Goal: Communication & Community: Answer question/provide support

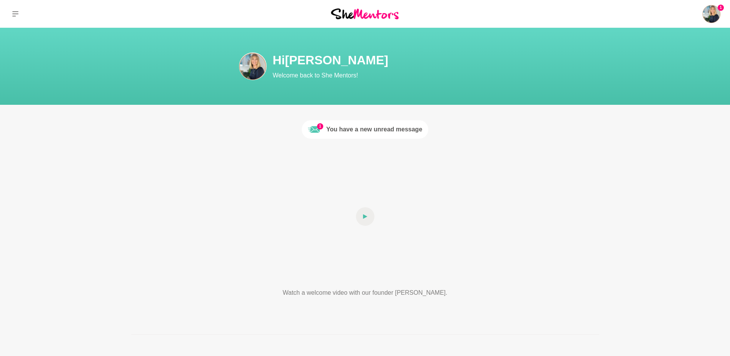
click at [321, 130] on link "1 You have a new unread message" at bounding box center [365, 129] width 127 height 18
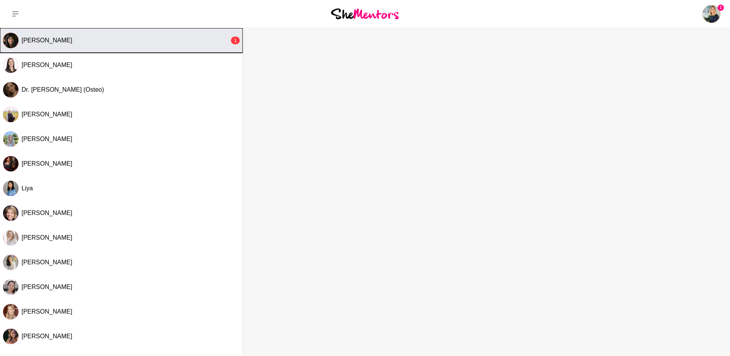
click at [77, 42] on div "[PERSON_NAME]" at bounding box center [126, 41] width 208 height 8
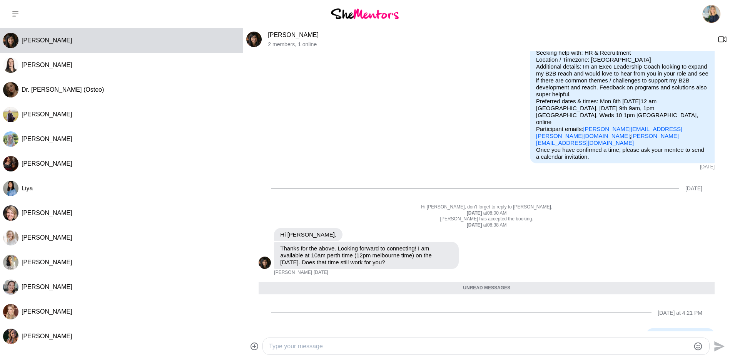
scroll to position [18, 0]
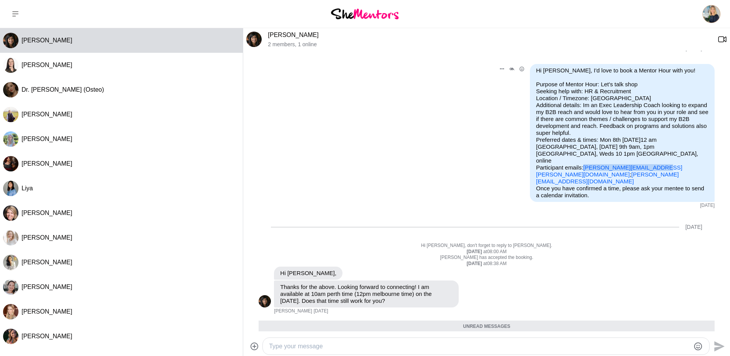
drag, startPoint x: 650, startPoint y: 154, endPoint x: 578, endPoint y: 154, distance: 72.3
click at [578, 154] on p "Purpose of Mentor Hour: Let's talk shop Seeking help with: HR & Recruitment Loc…" at bounding box center [622, 133] width 172 height 104
drag, startPoint x: 578, startPoint y: 154, endPoint x: 612, endPoint y: 153, distance: 34.3
copy link "[PERSON_NAME][EMAIL_ADDRESS][PERSON_NAME][DOMAIN_NAME]"
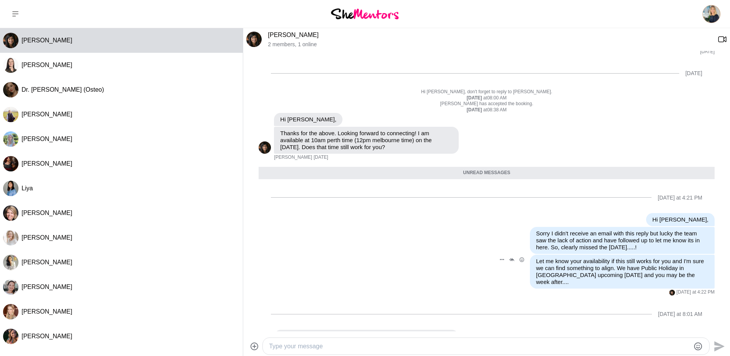
scroll to position [172, 0]
click at [284, 348] on textarea "Type your message" at bounding box center [479, 345] width 421 height 9
type textarea "Invite sent for 4pm AEST on [DATE], I look forward to it, thank you again!"
click at [716, 345] on icon "Send" at bounding box center [719, 346] width 10 height 10
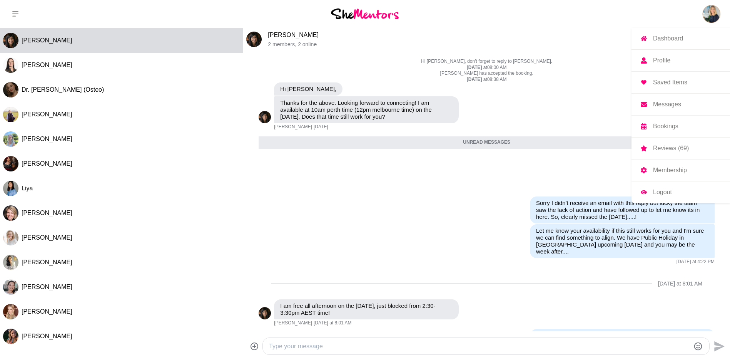
click at [713, 12] on img at bounding box center [711, 14] width 18 height 18
click at [657, 39] on p "Dashboard" at bounding box center [668, 38] width 30 height 6
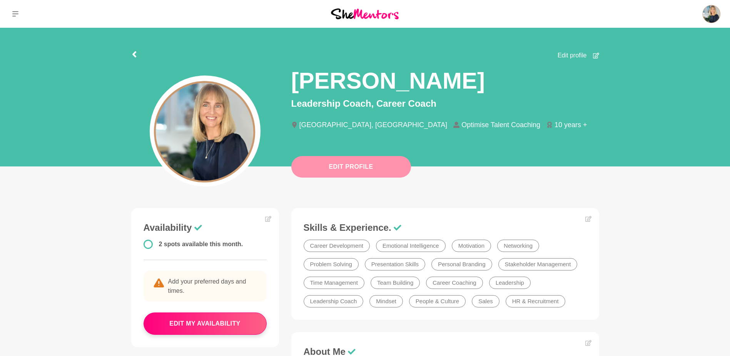
click at [339, 171] on button "Edit Profile" at bounding box center [351, 167] width 120 height 22
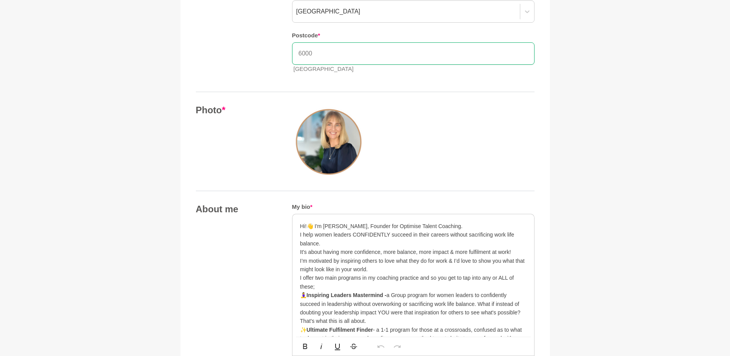
scroll to position [308, 0]
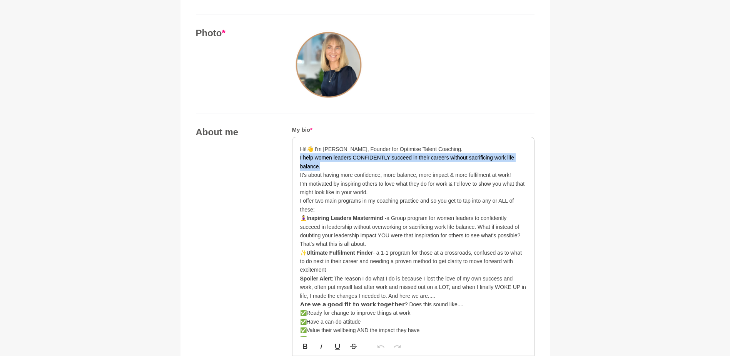
drag, startPoint x: 330, startPoint y: 166, endPoint x: 297, endPoint y: 160, distance: 33.6
click at [297, 160] on div "Hi!👋 I'm [PERSON_NAME], Founder for Optimise Talent Coaching. I help women lead…" at bounding box center [413, 308] width 242 height 343
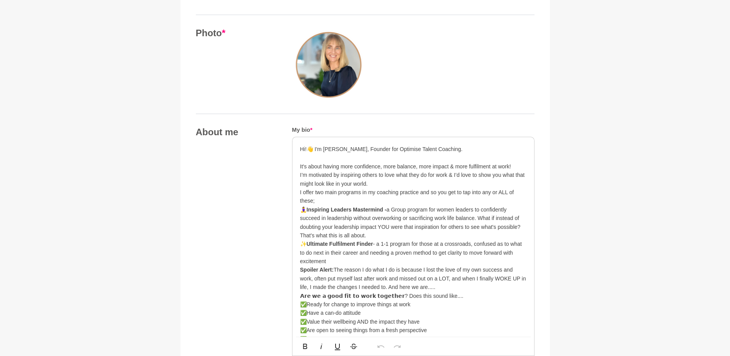
click at [463, 152] on p "Hi!👋 I'm [PERSON_NAME], Founder for Optimise Talent Coaching." at bounding box center [413, 149] width 226 height 8
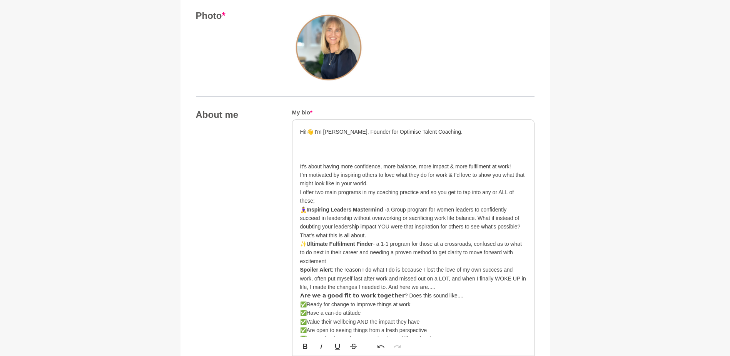
scroll to position [334, 0]
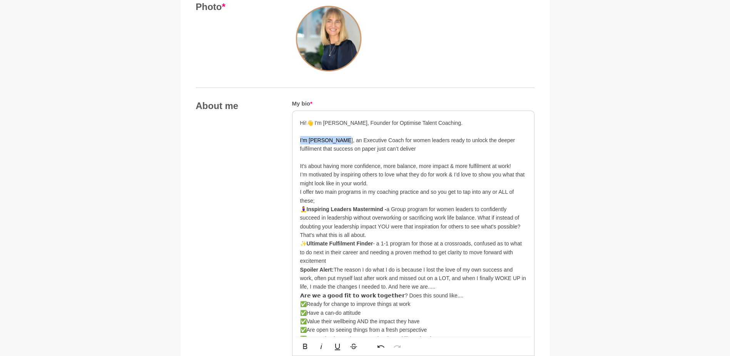
drag, startPoint x: 339, startPoint y: 139, endPoint x: 295, endPoint y: 142, distance: 44.7
click at [295, 142] on div "Hi!👋 I'm [PERSON_NAME], Founder for Optimise Talent Coaching. I’m [PERSON_NAME]…" at bounding box center [413, 291] width 242 height 360
click at [379, 153] on p at bounding box center [413, 157] width 226 height 8
drag, startPoint x: 340, startPoint y: 140, endPoint x: 312, endPoint y: 138, distance: 27.7
click at [312, 138] on p "I’m [PERSON_NAME], an Executive Coach for women leaders ready to unlock the dee…" at bounding box center [413, 144] width 226 height 17
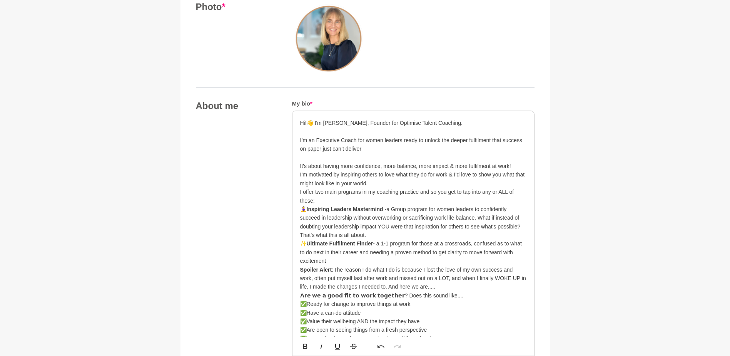
click at [366, 149] on p "I’m an Executive Coach for women leaders ready to unlock the deeper fulfilment …" at bounding box center [413, 144] width 226 height 17
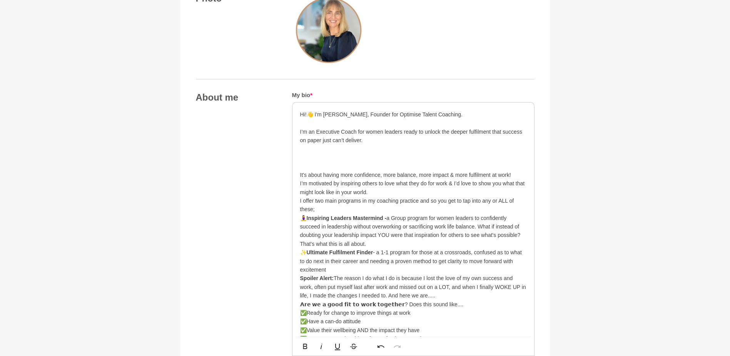
scroll to position [351, 0]
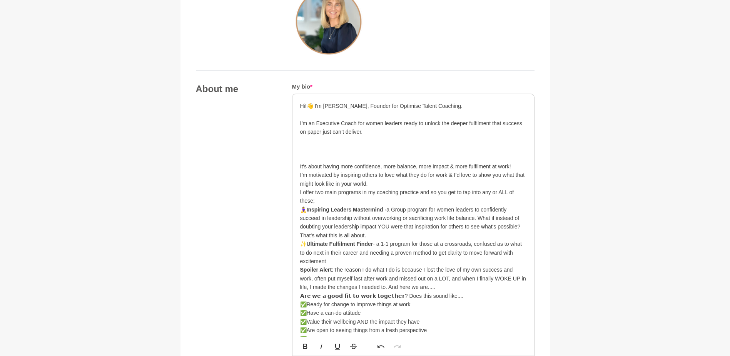
click at [307, 149] on p "I’m an Executive Coach for women leaders ready to unlock the deeper fulfilment …" at bounding box center [413, 136] width 226 height 35
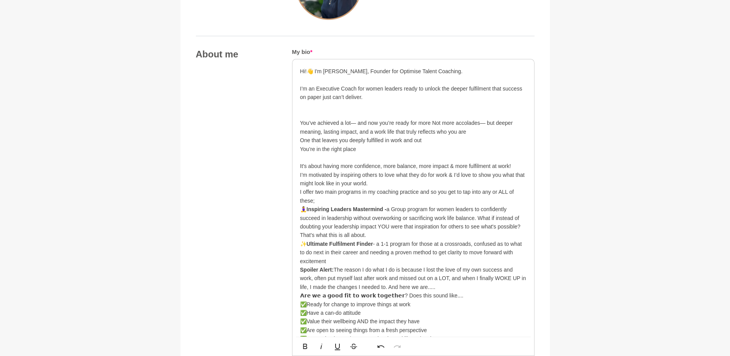
click at [309, 112] on p "I’m an Executive Coach for women leaders ready to unlock the deeper fulfilment …" at bounding box center [413, 101] width 226 height 35
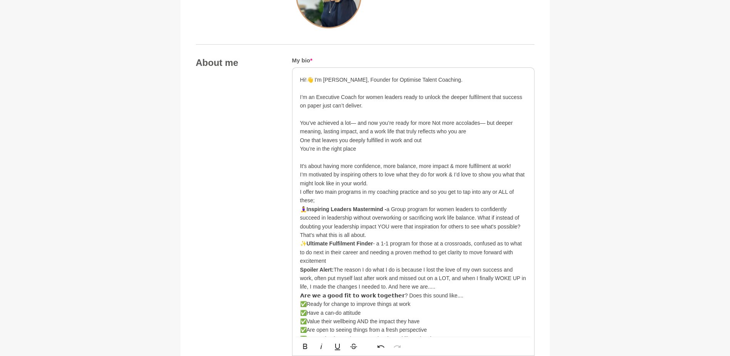
click at [489, 132] on p "You’ve achieved a lot— and now you’re ready for more Not more accolades— but de…" at bounding box center [413, 127] width 226 height 17
click at [447, 140] on p "One that leaves you deeply fulfilled in work and out" at bounding box center [413, 140] width 226 height 8
drag, startPoint x: 359, startPoint y: 151, endPoint x: 302, endPoint y: 149, distance: 56.2
click at [302, 149] on p "You’re in the right place" at bounding box center [413, 148] width 226 height 8
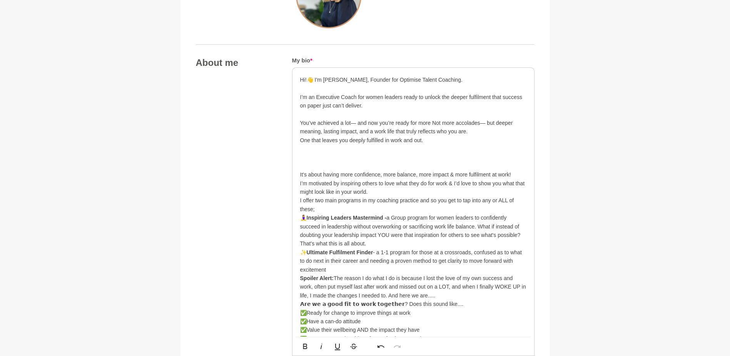
scroll to position [386, 0]
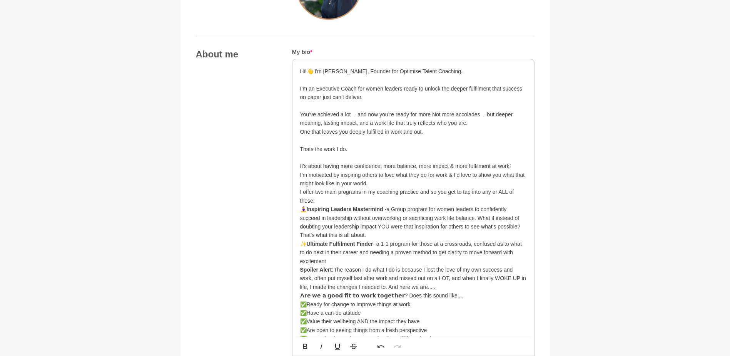
click at [432, 114] on p "You’ve achieved a lot— and now you’re ready for more Not more accolades— but de…" at bounding box center [413, 118] width 226 height 17
click at [491, 124] on p "You’ve achieved a lot— and now you’re ready for more Not more accolades— but de…" at bounding box center [413, 118] width 226 height 17
click at [376, 183] on p "I’m motivated by inspiring others to love what they do for work & I’d love to s…" at bounding box center [413, 178] width 226 height 17
click at [356, 152] on p "Thats the work I do." at bounding box center [413, 149] width 226 height 8
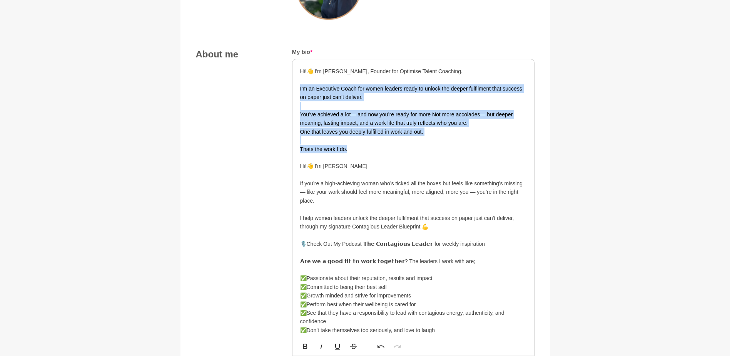
drag, startPoint x: 374, startPoint y: 151, endPoint x: 290, endPoint y: 88, distance: 104.4
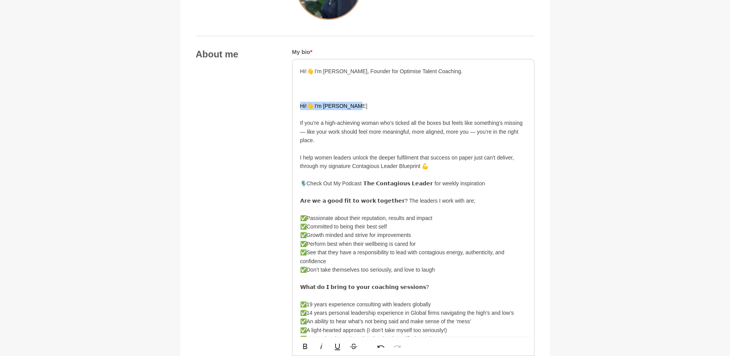
drag, startPoint x: 370, startPoint y: 105, endPoint x: 276, endPoint y: 104, distance: 94.7
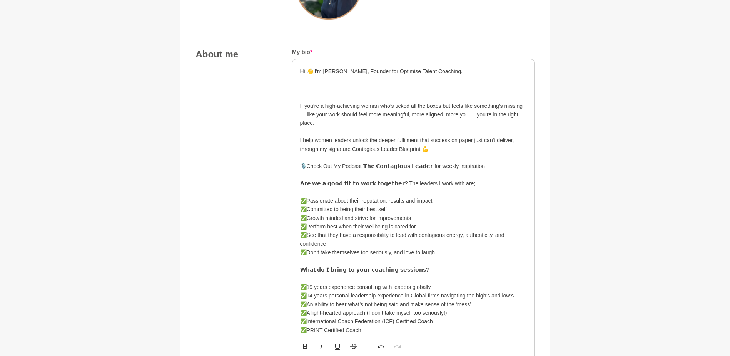
click at [314, 95] on p "If you’re a high-achieving woman who’s ticked all the boxes but feels like some…" at bounding box center [413, 312] width 226 height 457
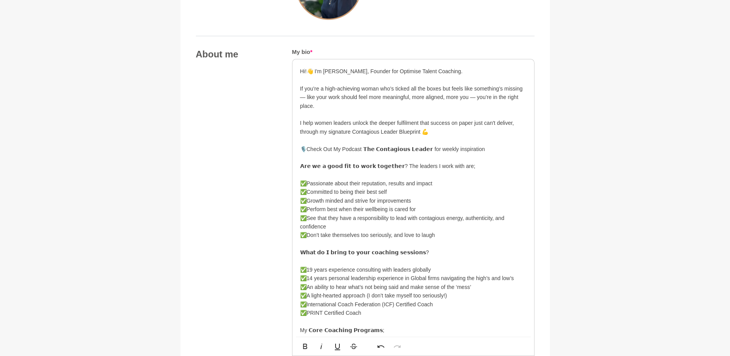
click at [356, 71] on p "Hi!👋 I'm [PERSON_NAME], Founder for Optimise Talent Coaching." at bounding box center [413, 71] width 226 height 8
click at [363, 98] on p "If you’re a high-achieving woman who’s ticked all the boxes but feels like some…" at bounding box center [413, 299] width 226 height 448
click at [418, 98] on p "If you’re a high-achieving woman who’s ticked all the boxes but feels like some…" at bounding box center [413, 299] width 226 height 448
click at [444, 97] on p "If you’re a high-achieving woman who’s ticked all the boxes but feels like some…" at bounding box center [413, 299] width 226 height 448
click at [446, 133] on p "If you’re a high-achieving woman who’s ticked all the boxes but feels like some…" at bounding box center [413, 299] width 226 height 448
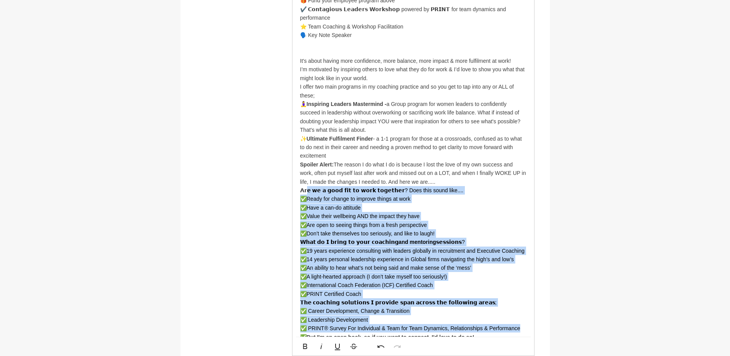
scroll to position [847, 0]
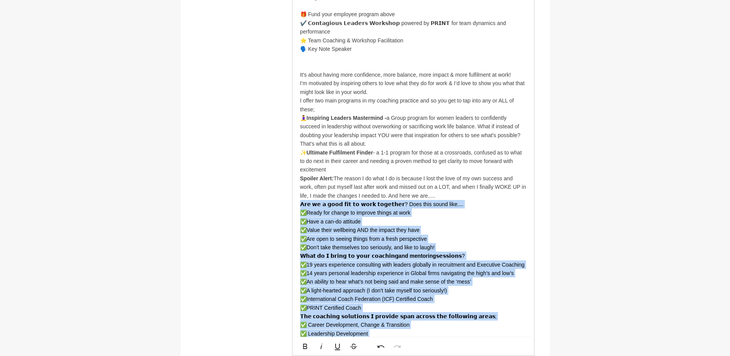
drag, startPoint x: 529, startPoint y: 218, endPoint x: 300, endPoint y: 197, distance: 230.0
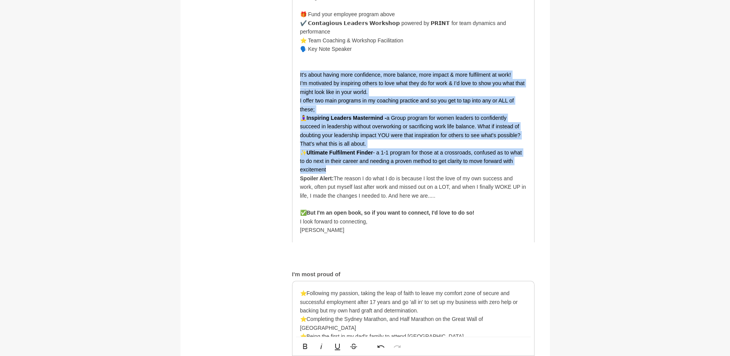
drag, startPoint x: 343, startPoint y: 157, endPoint x: 295, endPoint y: 68, distance: 100.2
click at [354, 159] on p "✨Ultimate Fulfilment Finder - a 1-1 program for those at a crossroads, confused…" at bounding box center [413, 161] width 226 height 26
click at [381, 79] on p "I’m motivated by inspiring others to love what they do for work & I’d love to s…" at bounding box center [413, 87] width 226 height 17
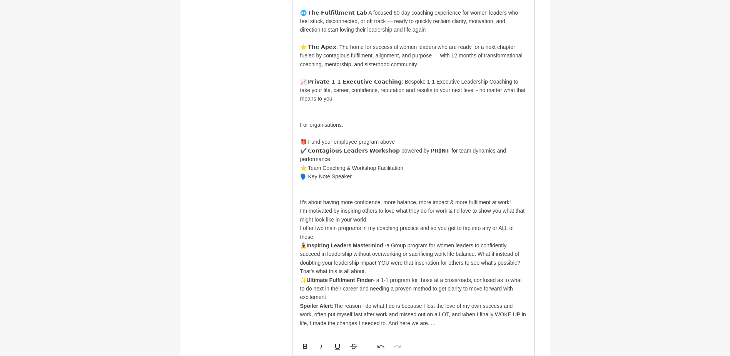
scroll to position [732, 0]
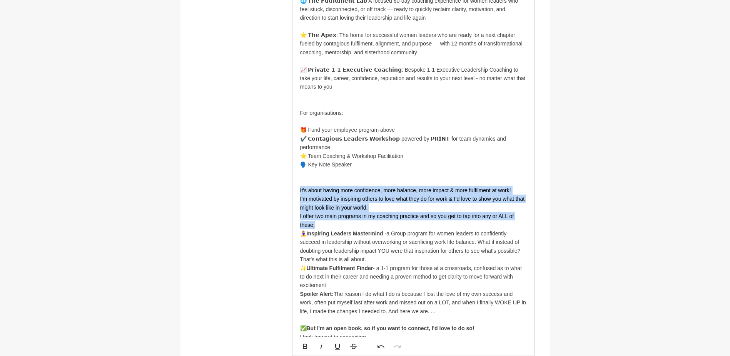
drag, startPoint x: 316, startPoint y: 212, endPoint x: 294, endPoint y: 182, distance: 37.2
click at [294, 182] on div "Hi!👋 I'm [PERSON_NAME], Executive Coach and Founder for Optimise Talent Coachin…" at bounding box center [413, 35] width 242 height 645
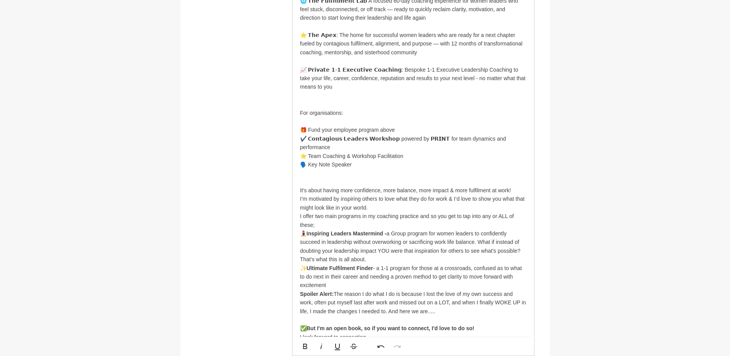
scroll to position [292, 0]
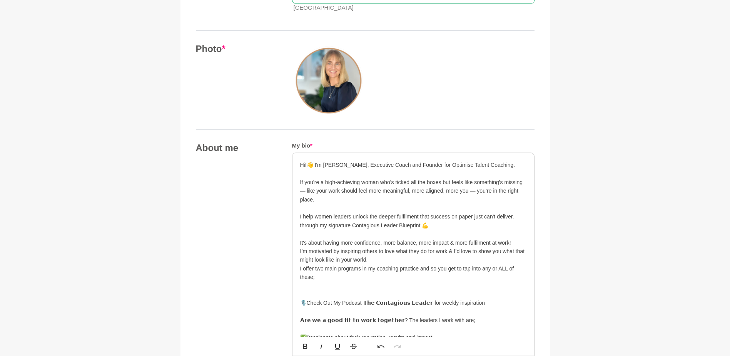
click at [379, 258] on p "I’m motivated by inspiring others to love what they do for work & I’d love to s…" at bounding box center [413, 255] width 226 height 17
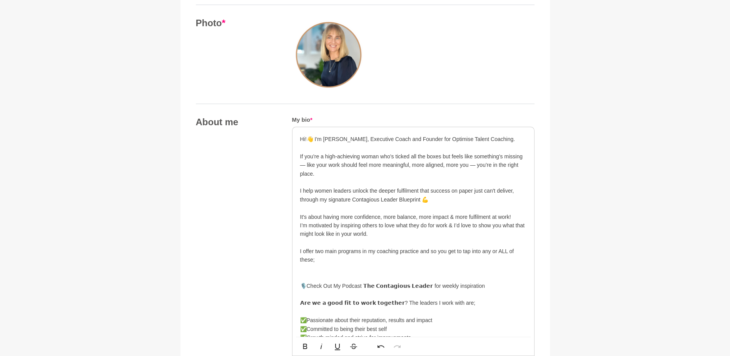
scroll to position [331, 0]
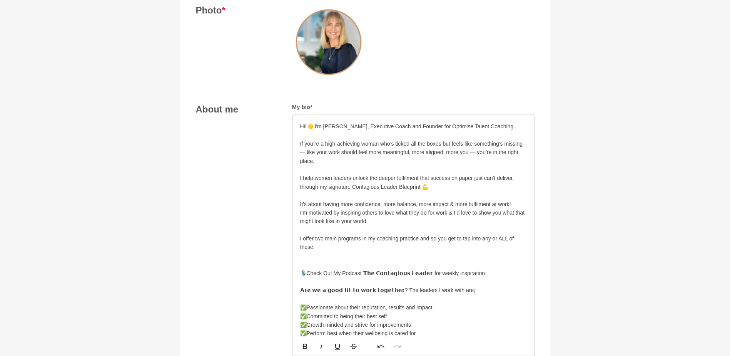
drag, startPoint x: 408, startPoint y: 268, endPoint x: 284, endPoint y: 266, distance: 124.3
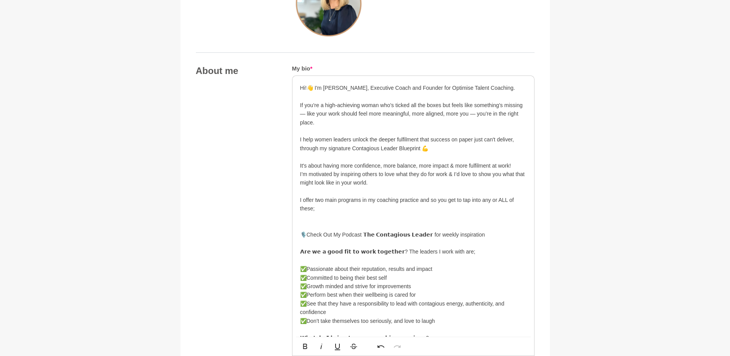
drag, startPoint x: 320, startPoint y: 209, endPoint x: 298, endPoint y: 202, distance: 23.1
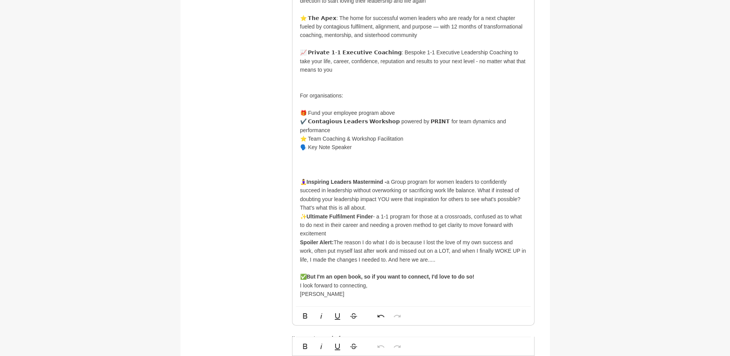
scroll to position [792, 0]
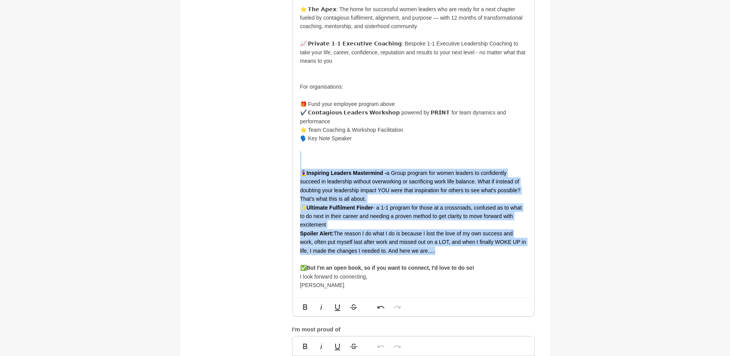
drag, startPoint x: 326, startPoint y: 149, endPoint x: 481, endPoint y: 246, distance: 182.7
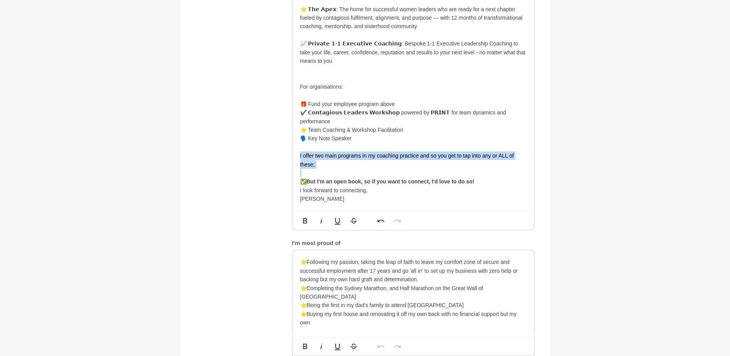
drag, startPoint x: 319, startPoint y: 158, endPoint x: 299, endPoint y: 150, distance: 21.3
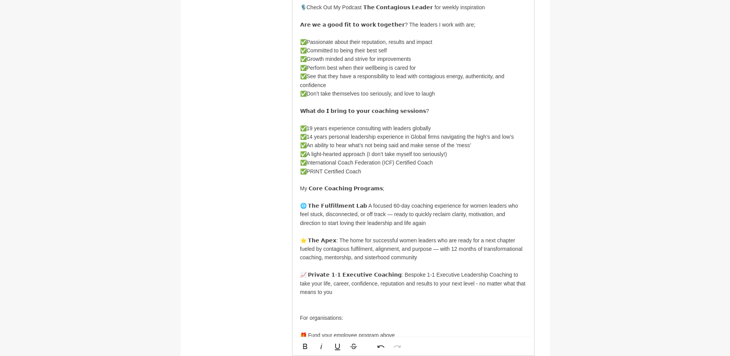
scroll to position [600, 0]
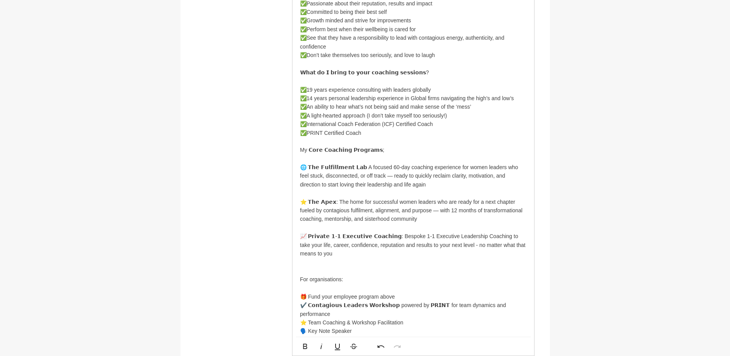
click at [364, 210] on p "I’m motivated by inspiring others to love what they do for work & I’d love to s…" at bounding box center [413, 141] width 226 height 405
click at [383, 210] on p "I’m motivated by inspiring others to love what they do for work & I’d love to s…" at bounding box center [413, 141] width 226 height 405
click at [329, 220] on p "I’m motivated by inspiring others to love what they do for work & I’d love to s…" at bounding box center [413, 141] width 226 height 405
click at [407, 219] on p "I’m motivated by inspiring others to love what they do for work & I’d love to s…" at bounding box center [413, 141] width 226 height 405
drag, startPoint x: 390, startPoint y: 218, endPoint x: 365, endPoint y: 219, distance: 25.0
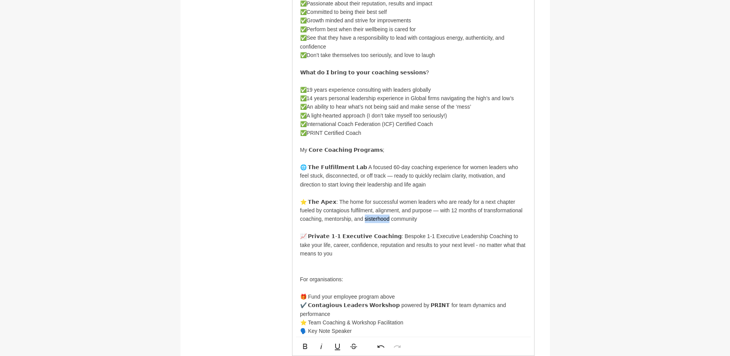
click at [365, 219] on p "I’m motivated by inspiring others to love what they do for work & I’d love to s…" at bounding box center [413, 141] width 226 height 405
drag, startPoint x: 322, startPoint y: 296, endPoint x: 309, endPoint y: 294, distance: 13.7
click at [309, 294] on p "I’m motivated by inspiring others to love what they do for work & I’d love to s…" at bounding box center [413, 141] width 226 height 405
click at [333, 264] on p "I’m motivated by inspiring others to love what they do for work & I’d love to s…" at bounding box center [413, 141] width 226 height 405
click at [314, 267] on p "I’m motivated by inspiring others to love what they do for work & I’d love to s…" at bounding box center [413, 141] width 226 height 405
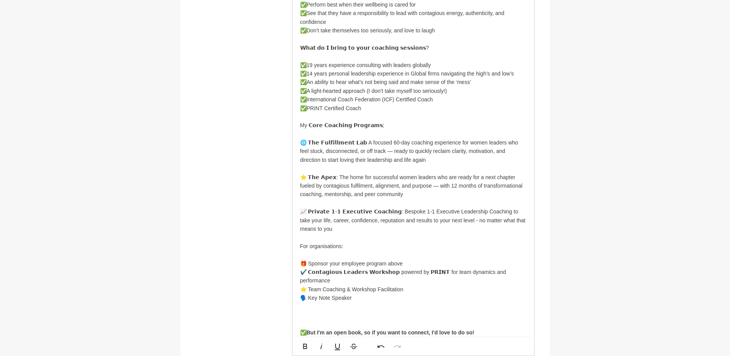
scroll to position [638, 0]
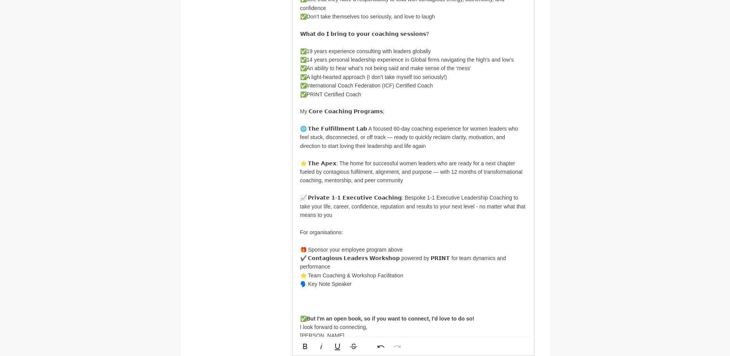
click at [337, 305] on p at bounding box center [413, 309] width 226 height 8
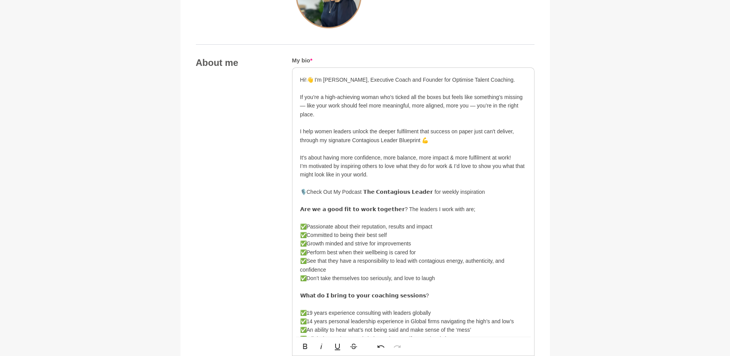
scroll to position [377, 0]
click at [363, 161] on p "I’m motivated by inspiring others to love what they do for work & I’d love to s…" at bounding box center [413, 355] width 226 height 388
click at [408, 159] on p "It's about having more confidence, more balance, more impact & more fulfilment …" at bounding box center [413, 157] width 226 height 8
click at [421, 159] on p "It's about having more confidence, more balance, more impact & more fulfilment …" at bounding box center [413, 157] width 226 height 8
click at [514, 158] on p "It's about having more confidence, more balance, more impact & more fulfilment …" at bounding box center [413, 157] width 226 height 8
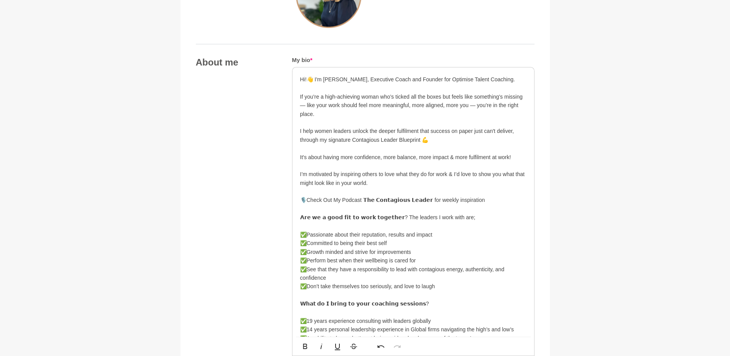
click at [366, 159] on p "It's about having more confidence, more balance, more impact & more fulfilment …" at bounding box center [413, 157] width 226 height 8
click at [401, 157] on p "It's about having more confidence, more balance, more impact & more fulfilment …" at bounding box center [413, 157] width 226 height 8
click at [433, 157] on p "It's about having more confidence, more balance, more impact & more fulfilment …" at bounding box center [413, 157] width 226 height 8
drag, startPoint x: 489, startPoint y: 156, endPoint x: 501, endPoint y: 157, distance: 11.9
click at [490, 156] on p "It's about having more confidence, more balance, more impact & more fulfilment …" at bounding box center [413, 157] width 226 height 8
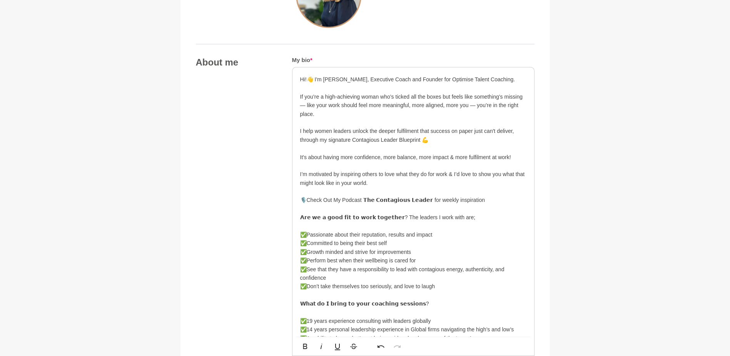
click at [519, 157] on p "It's about having more confidence, more balance, more impact & more fulfilment …" at bounding box center [413, 157] width 226 height 8
drag, startPoint x: 494, startPoint y: 201, endPoint x: 301, endPoint y: 200, distance: 192.8
click at [524, 158] on p "It's about having more confidence, more balance, more impact & more fulfilment …" at bounding box center [413, 157] width 226 height 8
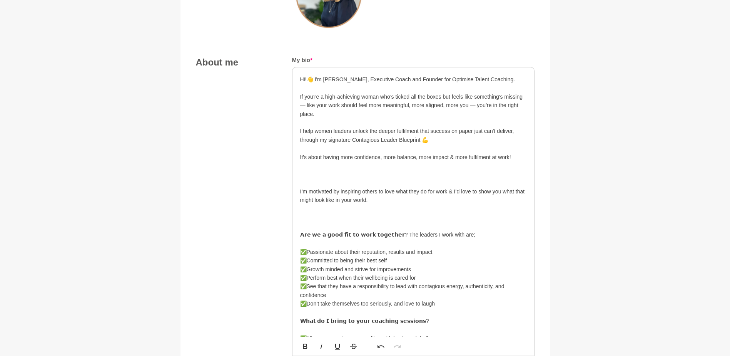
drag, startPoint x: 303, startPoint y: 174, endPoint x: 301, endPoint y: 166, distance: 7.6
click at [301, 166] on p at bounding box center [413, 165] width 226 height 8
click at [316, 177] on p at bounding box center [413, 174] width 226 height 8
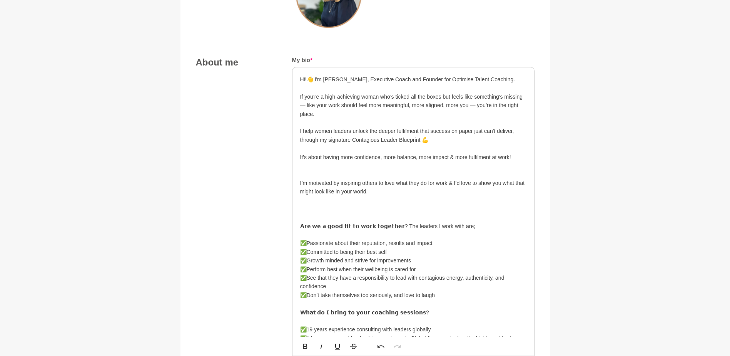
click at [317, 174] on p at bounding box center [413, 174] width 226 height 8
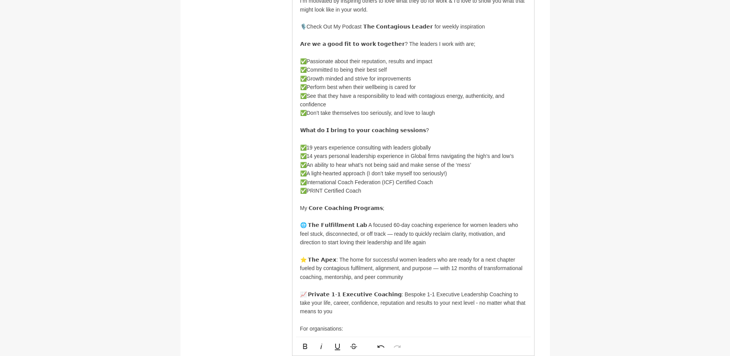
scroll to position [570, 0]
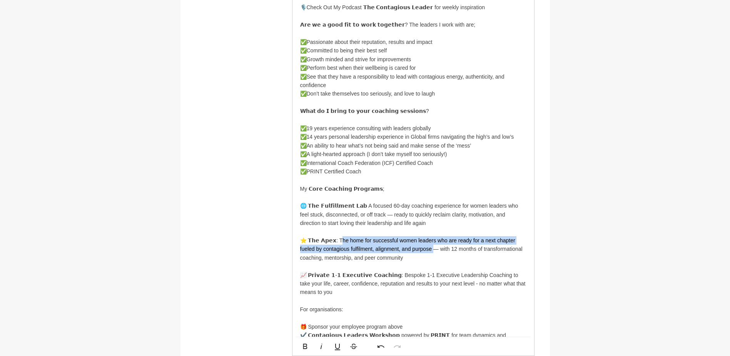
drag, startPoint x: 434, startPoint y: 248, endPoint x: 338, endPoint y: 244, distance: 96.3
click at [338, 244] on p "I’m motivated by inspiring others to love what they do for work & I’d love to s…" at bounding box center [413, 171] width 226 height 388
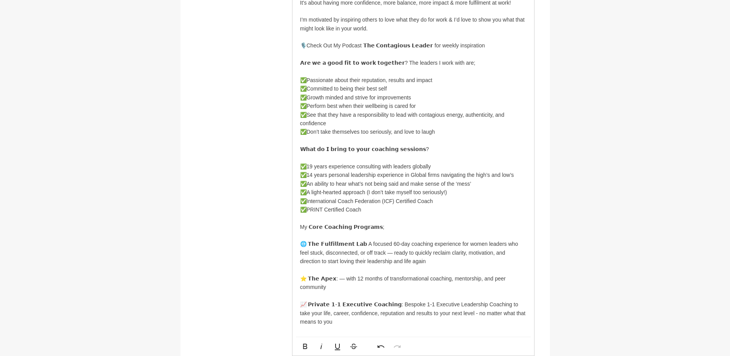
scroll to position [531, 0]
drag, startPoint x: 339, startPoint y: 287, endPoint x: 343, endPoint y: 280, distance: 8.1
click at [343, 280] on p "I’m motivated by inspiring others to love what they do for work & I’d love to s…" at bounding box center [413, 205] width 226 height 379
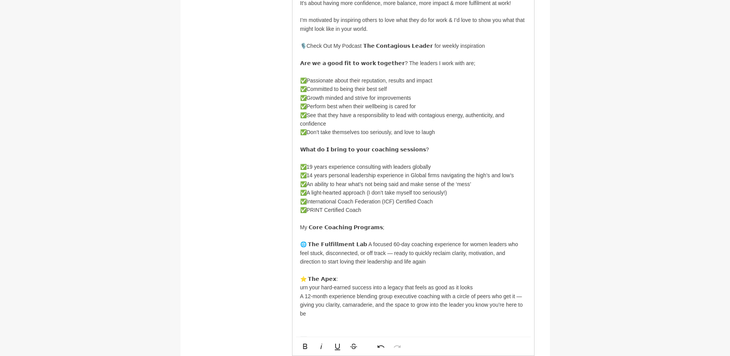
scroll to position [1506, 3]
click at [301, 287] on p "urn your hard-earned success into a legacy that feels as good as it looks" at bounding box center [413, 287] width 226 height 8
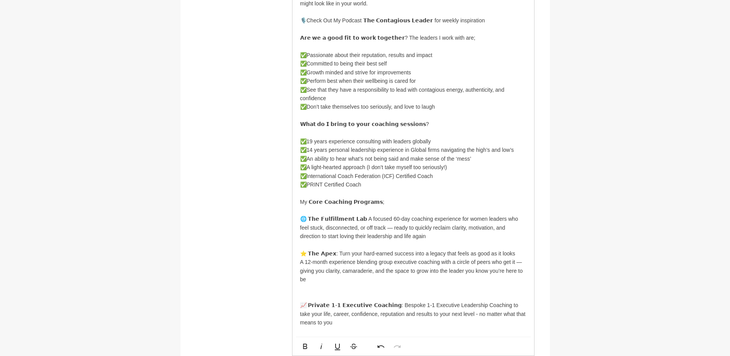
scroll to position [570, 0]
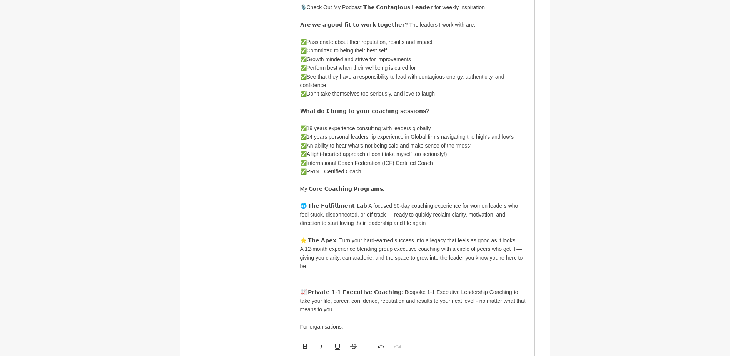
click at [523, 241] on p "I’m motivated by inspiring others to love what they do for work & I’d love to s…" at bounding box center [413, 110] width 226 height 267
click at [315, 279] on p "📈 𝗣𝗿𝗶𝘃𝗮𝘁𝗲 𝟭-𝟭 𝗘𝘅𝗲𝗰𝘂𝘁𝗶𝘃𝗲 𝗖𝗼𝗮𝗰𝗵𝗶𝗻𝗴: Bespoke 1-1 Executive Leadership Coaching to …" at bounding box center [413, 327] width 226 height 112
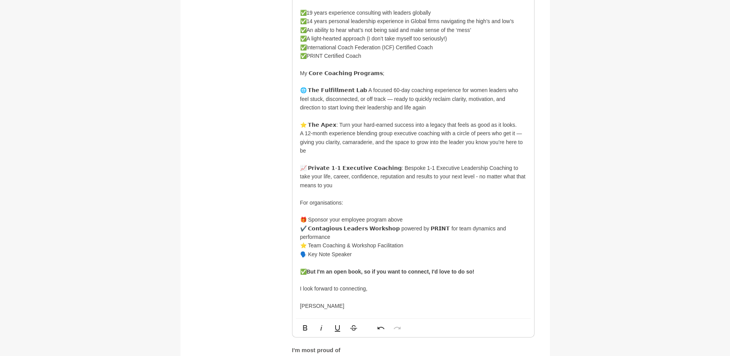
scroll to position [724, 0]
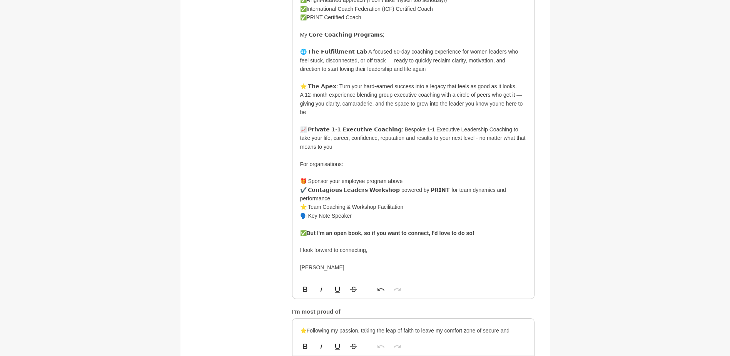
click at [319, 230] on strong "But I'm an open book, so if you want to connect, I'd love to do so!" at bounding box center [391, 233] width 168 height 6
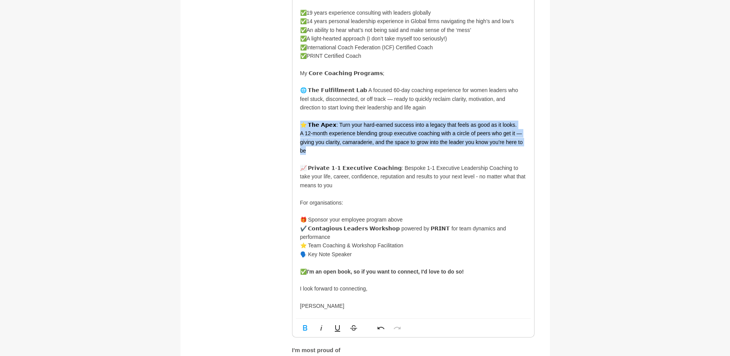
drag, startPoint x: 317, startPoint y: 153, endPoint x: 298, endPoint y: 129, distance: 31.0
click at [298, 129] on div "Hi!👋 I'm [PERSON_NAME], Executive Coach and Founder for Optimise Talent Coachin…" at bounding box center [413, 38] width 242 height 558
copy div "⭐ 𝗧𝗵𝗲 𝗔𝗽𝗲𝘅: Turn your hard-earned success into a legacy that feels as good as i…"
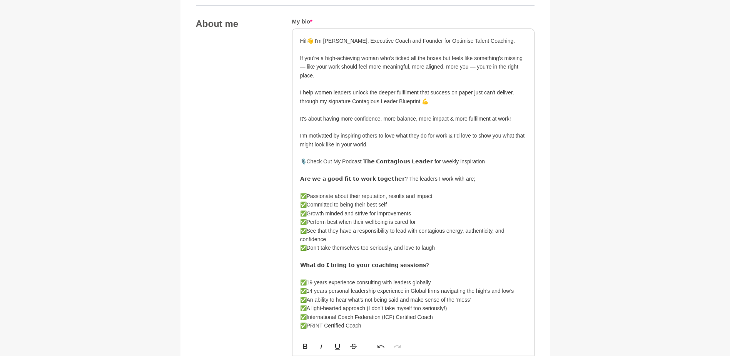
scroll to position [301, 0]
